Goal: Find specific page/section: Find specific page/section

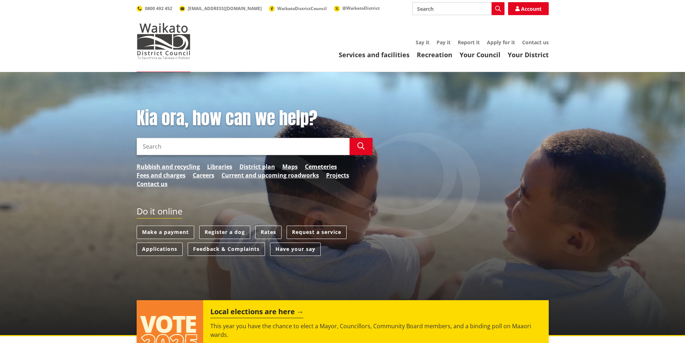
click at [148, 145] on input "Search" at bounding box center [243, 146] width 213 height 17
click at [259, 164] on link "District plan" at bounding box center [257, 166] width 36 height 9
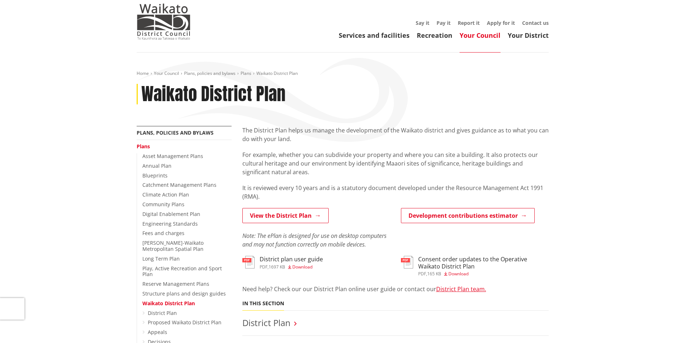
scroll to position [36, 0]
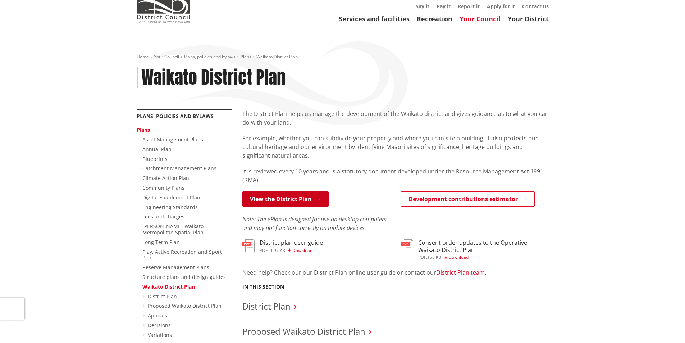
click at [289, 200] on link "View the District Plan" at bounding box center [285, 198] width 86 height 15
